Goal: Task Accomplishment & Management: Use online tool/utility

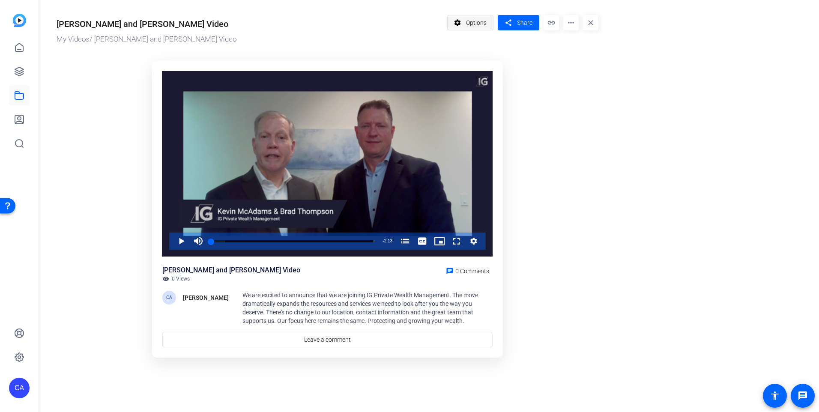
click at [474, 24] on span "Options" at bounding box center [476, 23] width 21 height 16
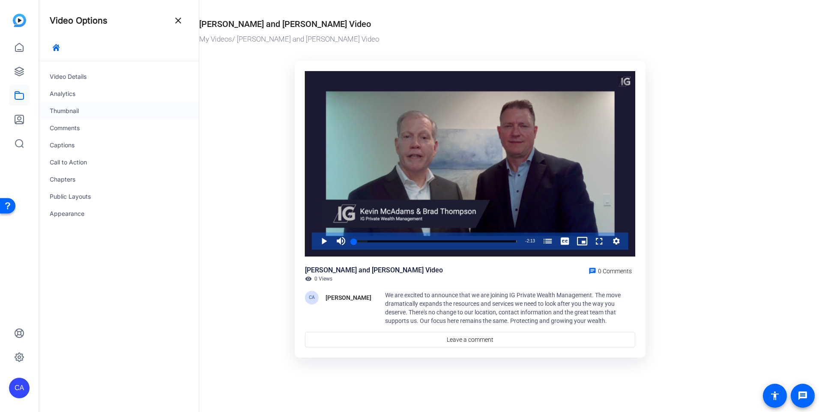
click at [63, 109] on div "Thumbnail" at bounding box center [118, 110] width 159 height 17
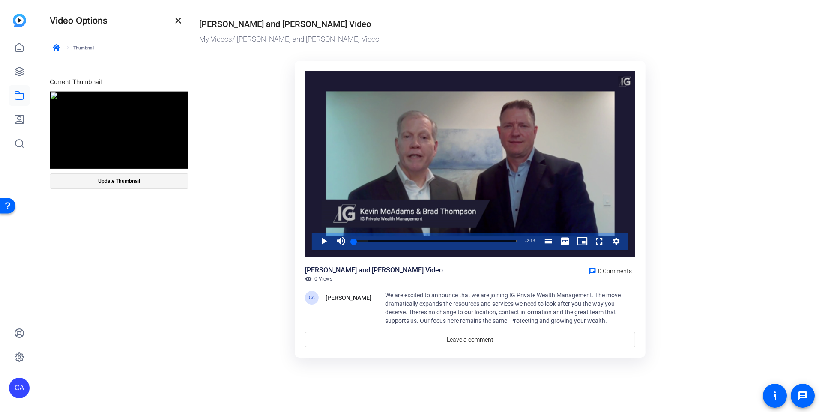
click at [118, 173] on span at bounding box center [119, 181] width 138 height 21
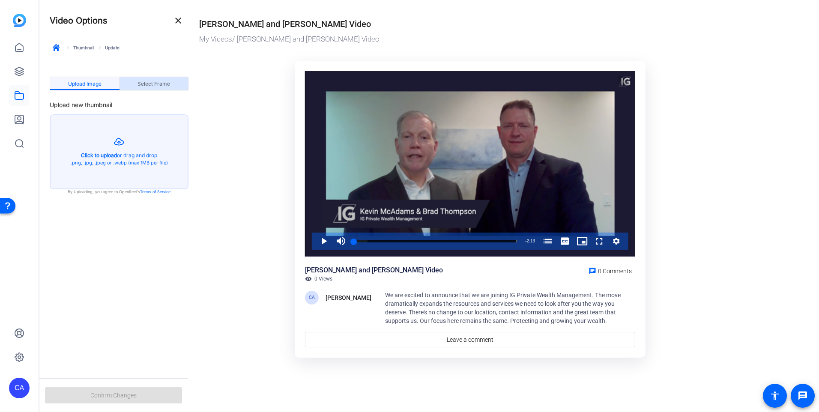
click at [170, 78] on span "Select Frame" at bounding box center [154, 84] width 33 height 14
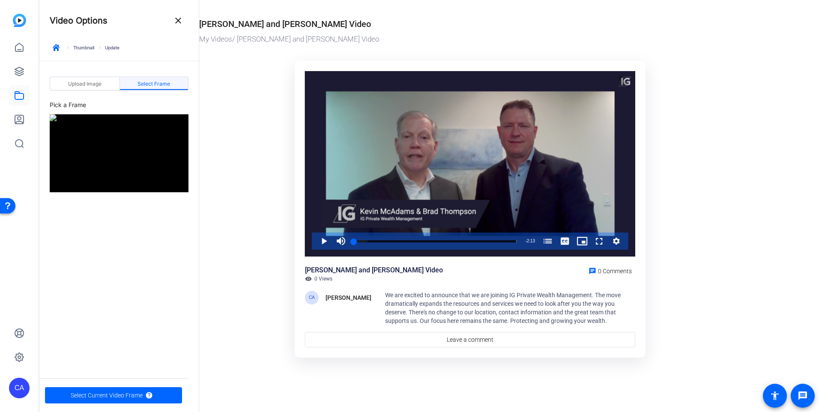
click at [142, 161] on img at bounding box center [119, 153] width 139 height 78
click at [162, 82] on span "Select Frame" at bounding box center [154, 83] width 33 height 5
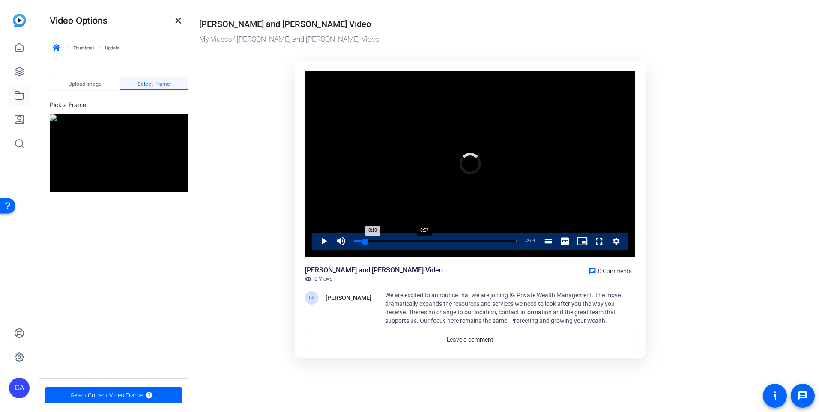
drag, startPoint x: 353, startPoint y: 242, endPoint x: 425, endPoint y: 243, distance: 71.6
click at [425, 243] on div "Loaded : 0.00% 0:57 0:10 Brad and I Are Moving to IG Private Wealth Management …" at bounding box center [436, 241] width 172 height 17
drag, startPoint x: 366, startPoint y: 241, endPoint x: 357, endPoint y: 241, distance: 9.0
click at [357, 241] on div "Loaded : 0.00% 0:02 0:09 Brad and I Are Moving to IG Private Wealth Management …" at bounding box center [435, 241] width 163 height 2
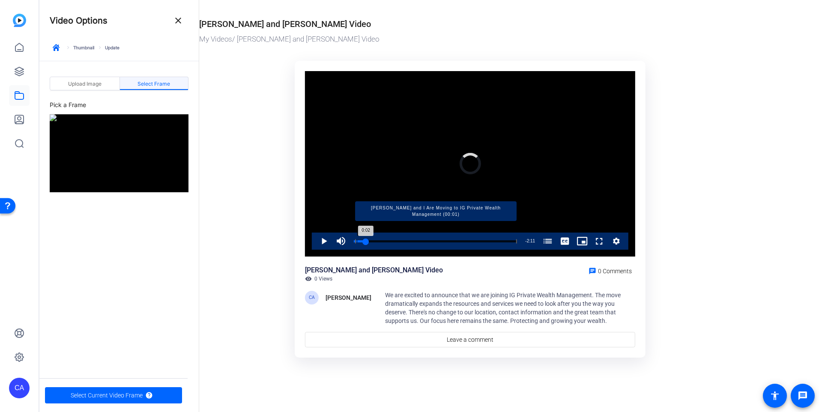
click at [357, 241] on div "Progress Bar" at bounding box center [436, 241] width 162 height 4
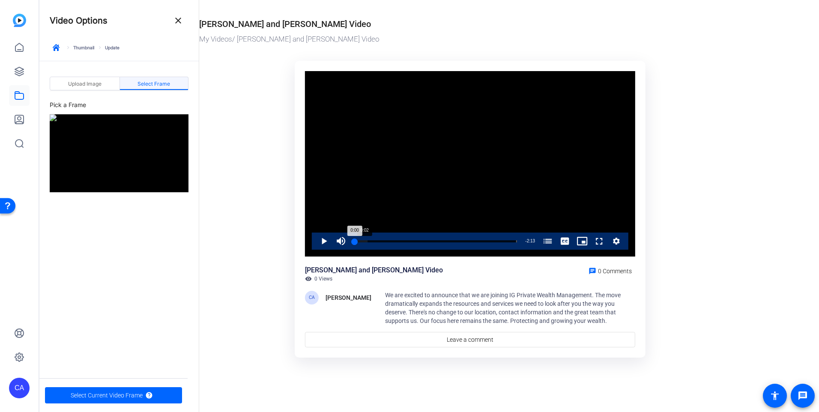
drag, startPoint x: 365, startPoint y: 241, endPoint x: 355, endPoint y: 240, distance: 10.4
click at [355, 240] on div "0:00" at bounding box center [354, 241] width 1 height 2
click at [86, 85] on span "Upload Image" at bounding box center [84, 83] width 33 height 5
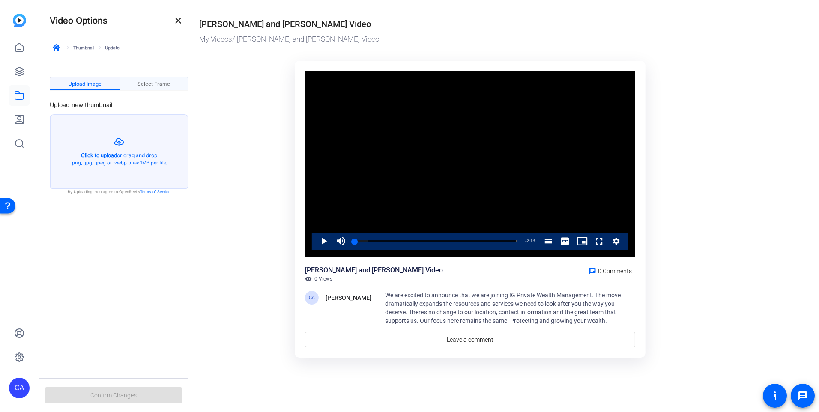
click at [142, 85] on span "Select Frame" at bounding box center [154, 83] width 33 height 5
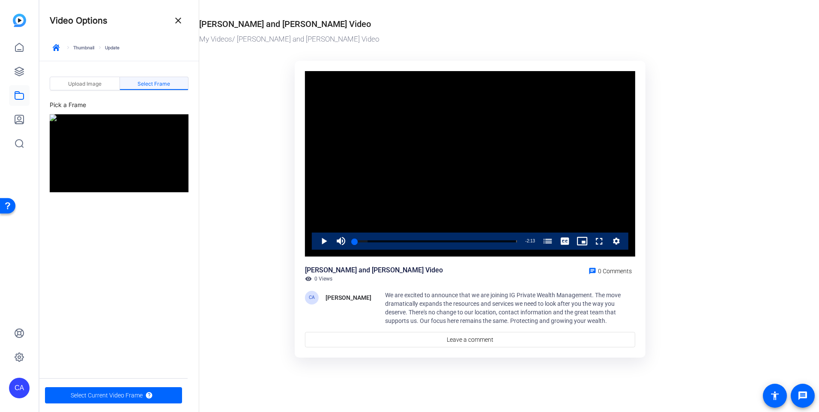
click at [719, 278] on ktd-grid "Video Player is loading. Play Video Play Mute 24% Current Time 0:00 / Duration …" at bounding box center [470, 210] width 542 height 309
click at [688, 256] on ktd-grid "Video Player is loading. Play Video Play Mute 24% Current Time 0:00 / Duration …" at bounding box center [470, 210] width 542 height 309
click at [177, 22] on mat-icon "close" at bounding box center [178, 20] width 10 height 10
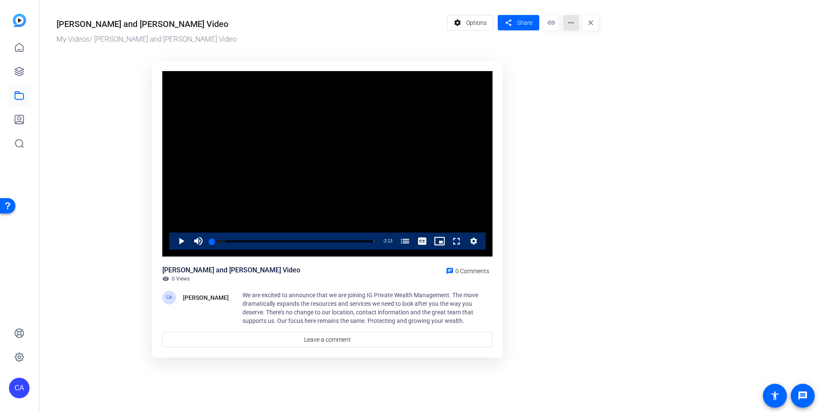
click at [571, 27] on mat-icon "more_horiz" at bounding box center [570, 22] width 15 height 15
drag, startPoint x: 563, startPoint y: 143, endPoint x: 561, endPoint y: 135, distance: 8.8
click at [564, 144] on div at bounding box center [409, 206] width 819 height 412
click at [477, 23] on span "Options" at bounding box center [476, 23] width 21 height 16
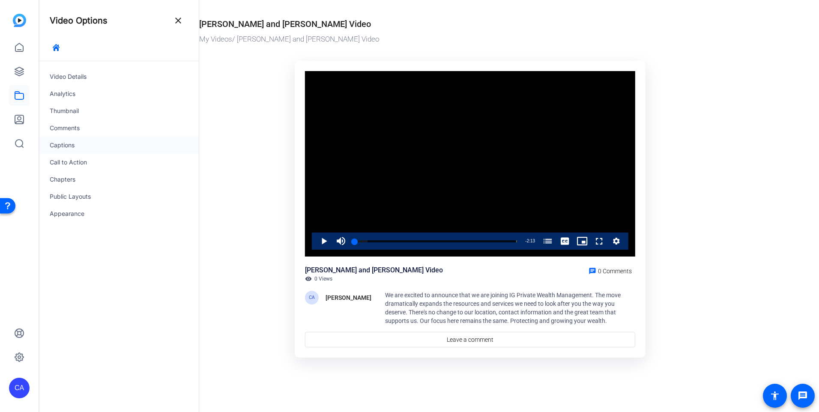
click at [58, 146] on div "Captions" at bounding box center [118, 145] width 159 height 17
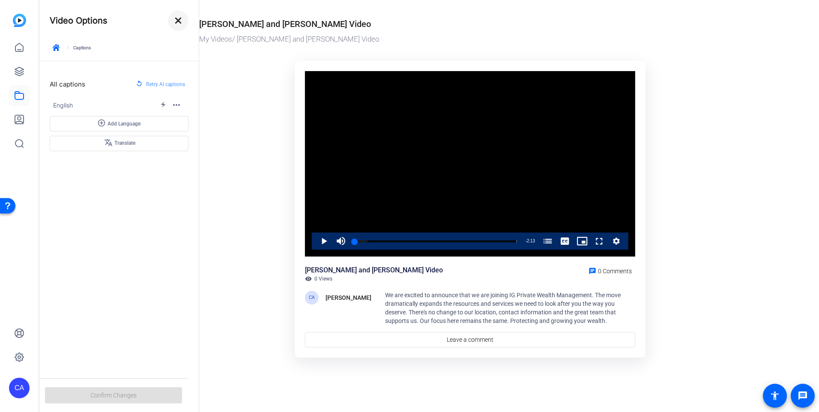
click at [175, 21] on mat-icon "close" at bounding box center [178, 20] width 10 height 10
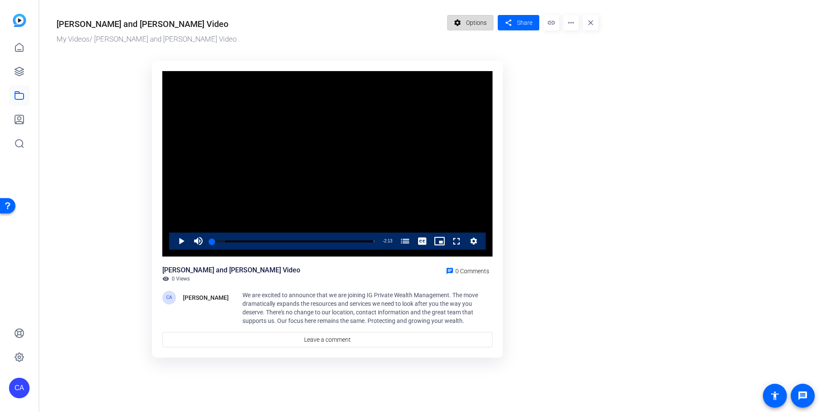
click at [464, 28] on span at bounding box center [471, 22] width 46 height 21
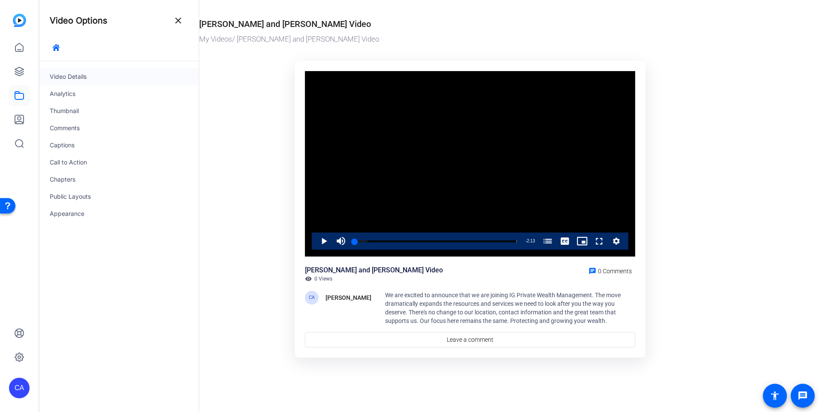
click at [66, 78] on div "Video Details" at bounding box center [118, 76] width 159 height 17
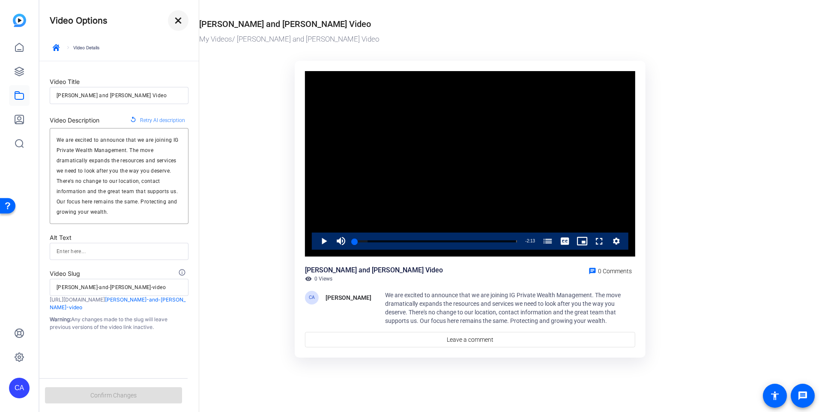
click at [183, 21] on button "close" at bounding box center [178, 20] width 21 height 21
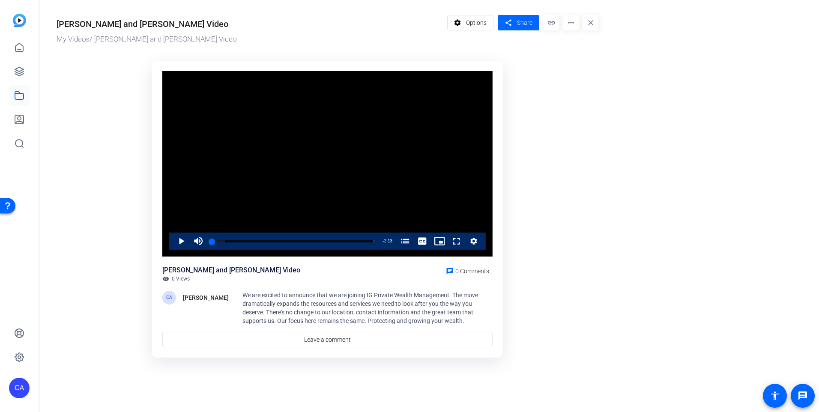
click at [460, 22] on mat-icon "settings" at bounding box center [458, 23] width 11 height 16
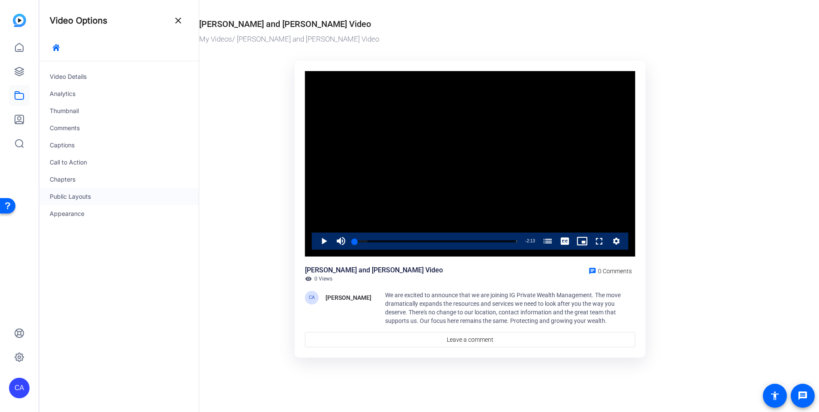
click at [95, 196] on div "Public Layouts" at bounding box center [118, 196] width 159 height 17
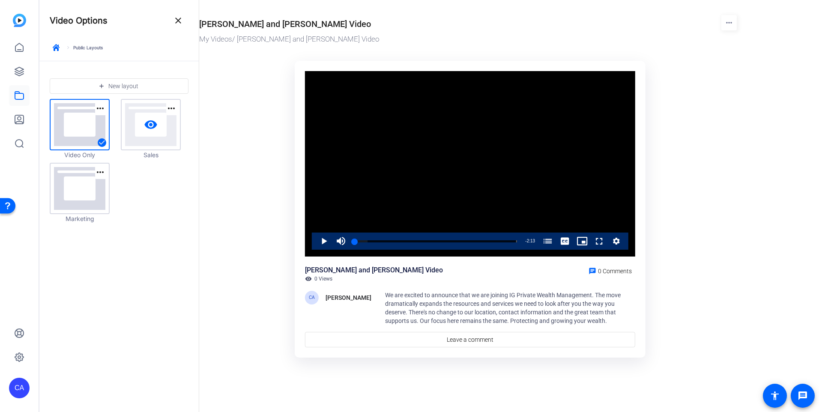
click at [150, 132] on link "visibility" at bounding box center [151, 125] width 58 height 50
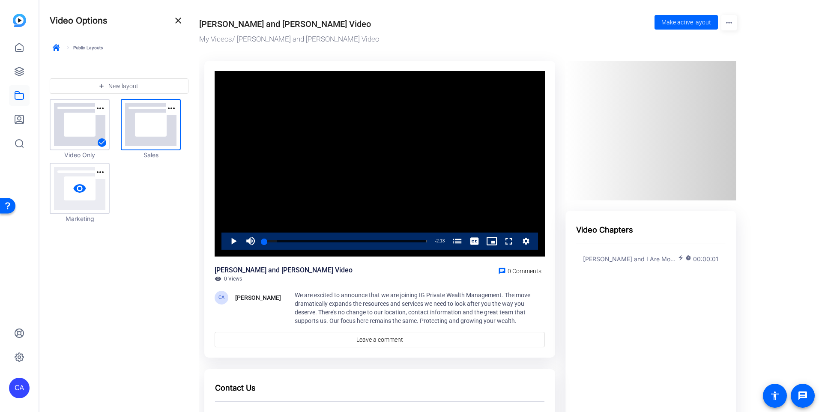
click at [87, 188] on link "visibility" at bounding box center [80, 189] width 58 height 50
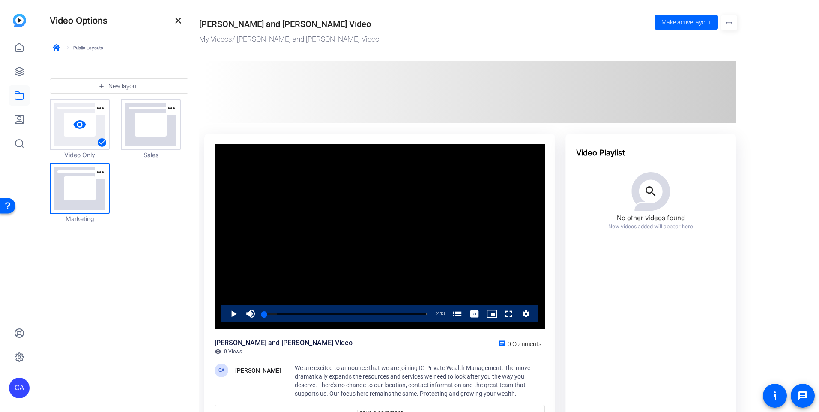
click at [91, 117] on link "visibility" at bounding box center [80, 125] width 58 height 50
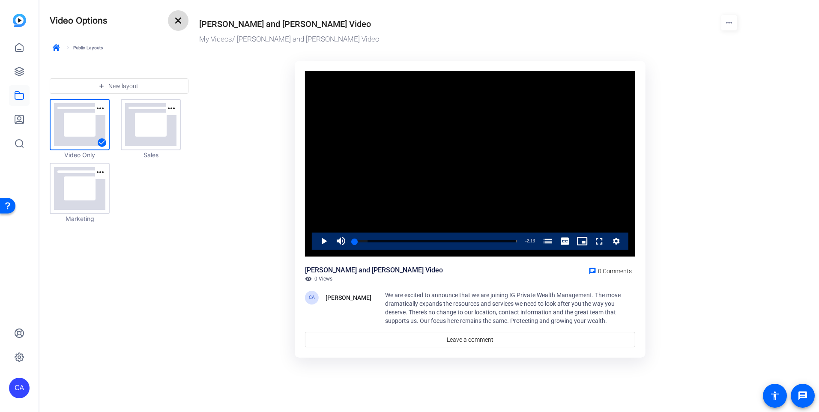
click at [180, 19] on mat-icon "close" at bounding box center [178, 20] width 10 height 10
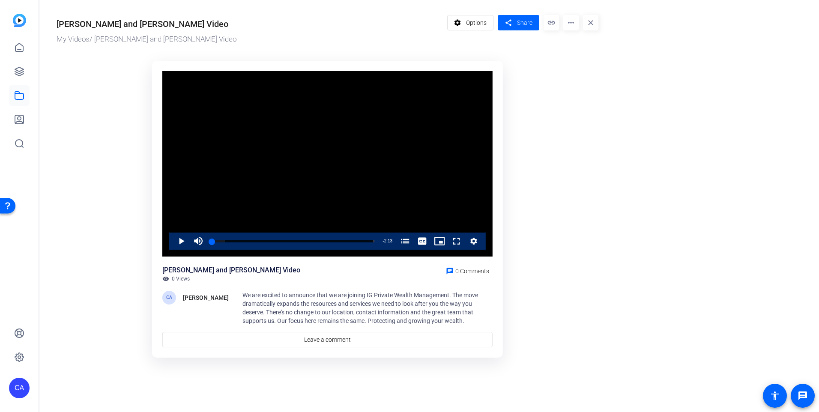
click at [479, 20] on span "Options" at bounding box center [476, 23] width 21 height 16
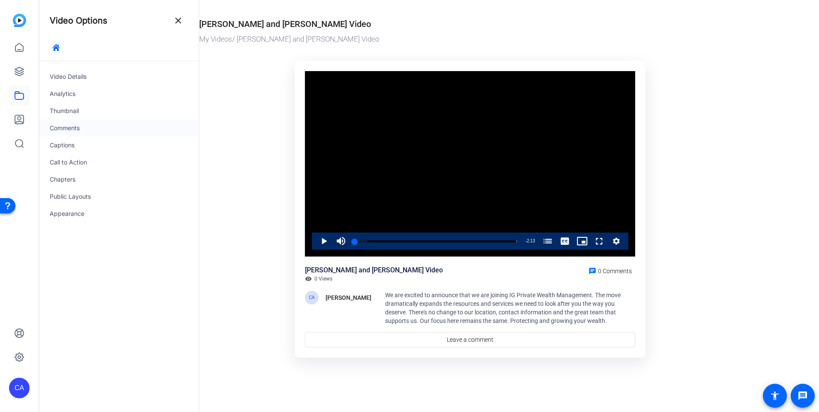
click at [71, 121] on div "Comments" at bounding box center [118, 128] width 159 height 17
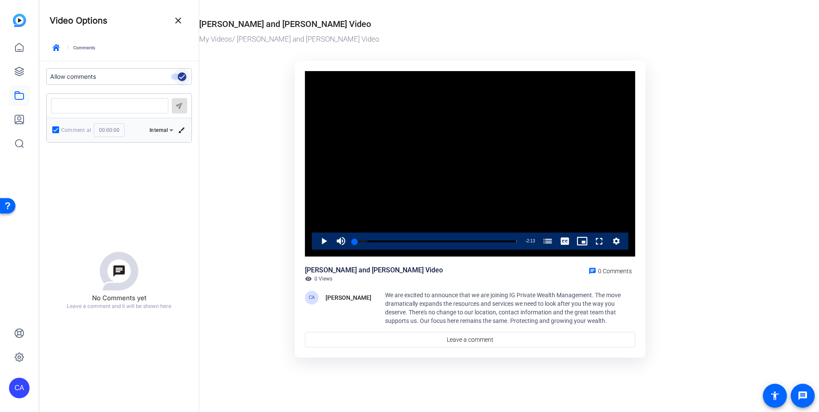
click at [177, 78] on span "button" at bounding box center [182, 76] width 17 height 17
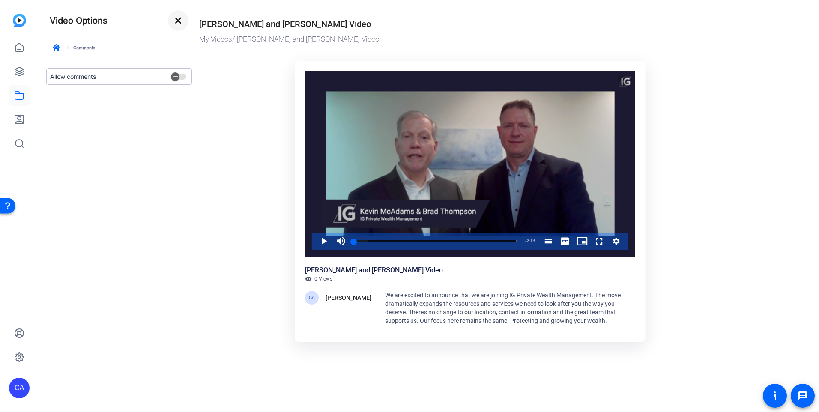
click at [177, 22] on mat-icon "close" at bounding box center [178, 20] width 10 height 10
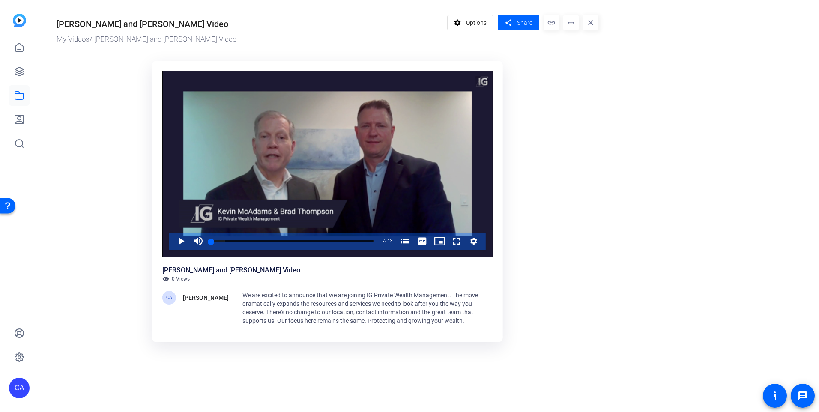
click at [568, 26] on mat-icon "more_horiz" at bounding box center [570, 22] width 15 height 15
click at [619, 41] on div at bounding box center [409, 206] width 819 height 412
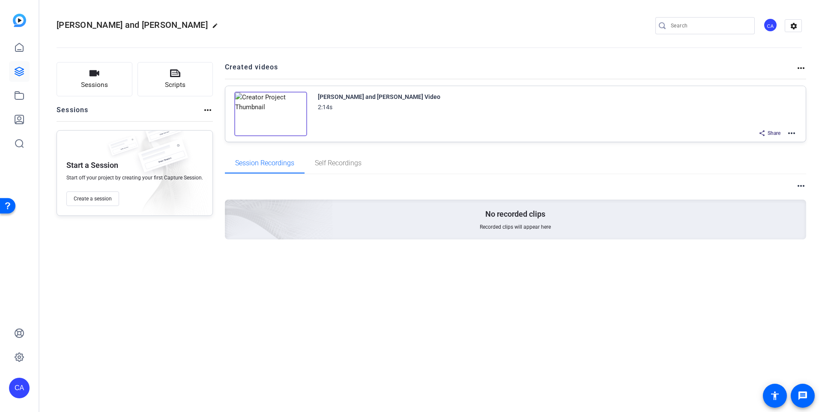
click at [789, 132] on mat-icon "more_horiz" at bounding box center [792, 133] width 10 height 10
click at [780, 141] on span "Edit in Creator" at bounding box center [761, 143] width 60 height 10
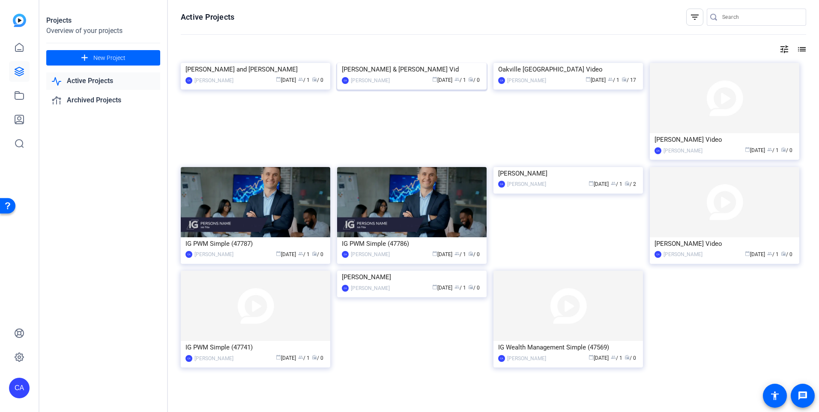
click at [391, 63] on img at bounding box center [412, 63] width 150 height 0
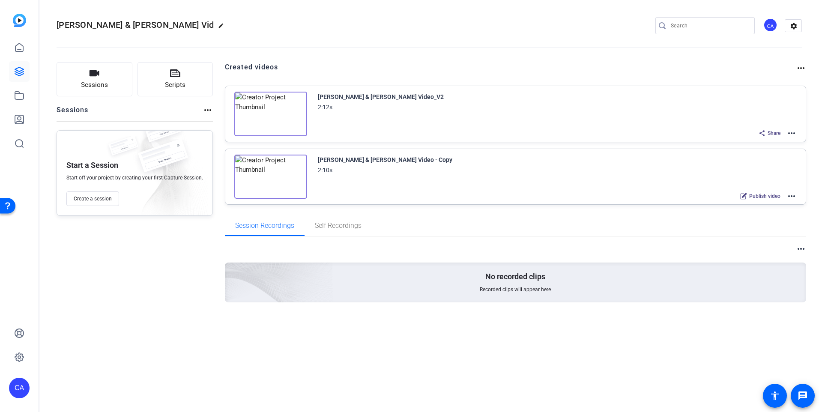
click at [796, 130] on mat-icon "more_horiz" at bounding box center [792, 133] width 10 height 10
click at [771, 142] on span "Edit in Creator" at bounding box center [761, 143] width 60 height 10
click at [798, 128] on div "[PERSON_NAME] & [PERSON_NAME] Video_V2 2:12s Share more_horiz" at bounding box center [515, 114] width 581 height 56
click at [795, 133] on mat-icon "more_horiz" at bounding box center [792, 133] width 10 height 10
click at [779, 141] on span "Edit in Creator" at bounding box center [761, 143] width 60 height 10
